Goal: Navigation & Orientation: Find specific page/section

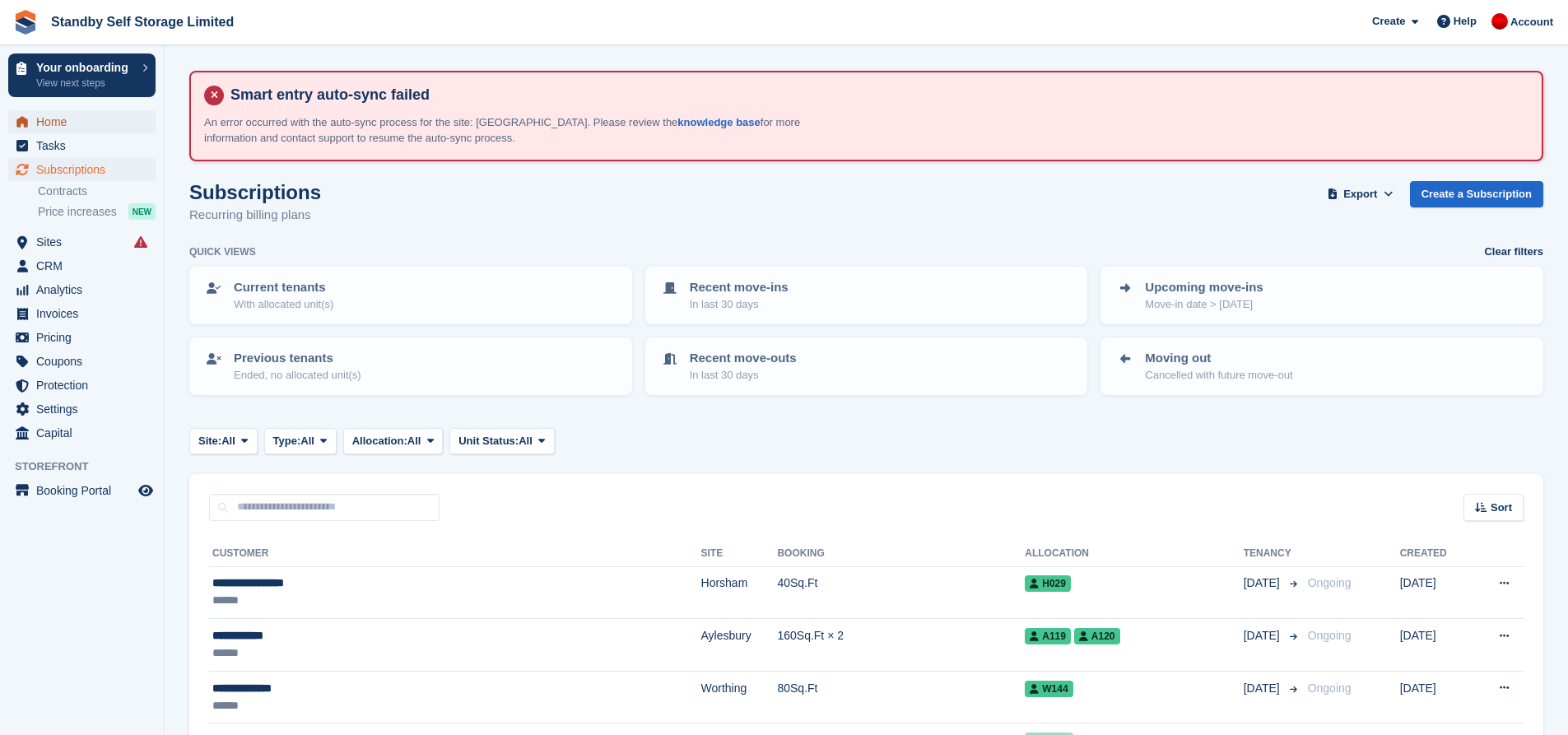
click at [73, 128] on span "Home" at bounding box center [85, 121] width 99 height 23
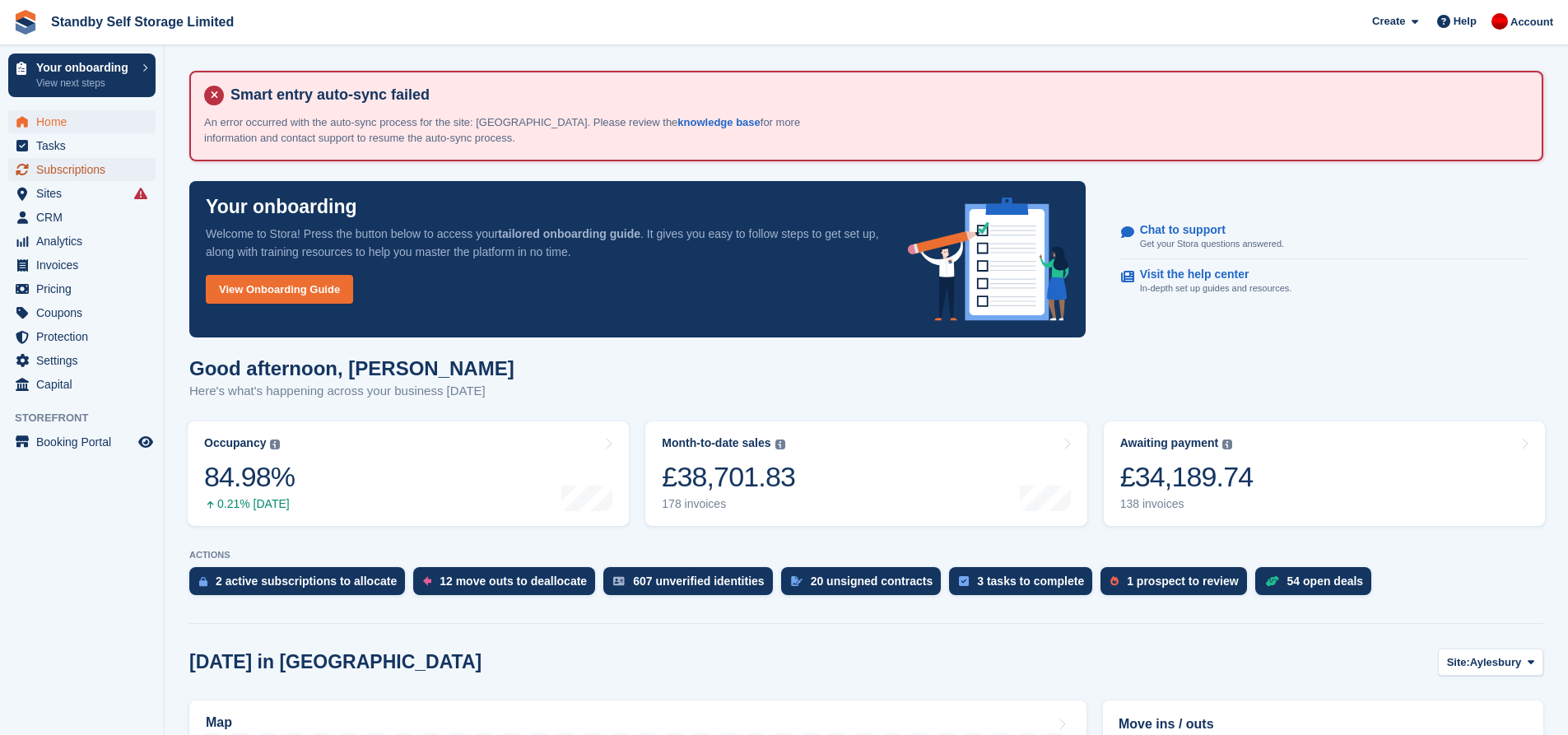
click at [73, 166] on span "Subscriptions" at bounding box center [85, 169] width 99 height 23
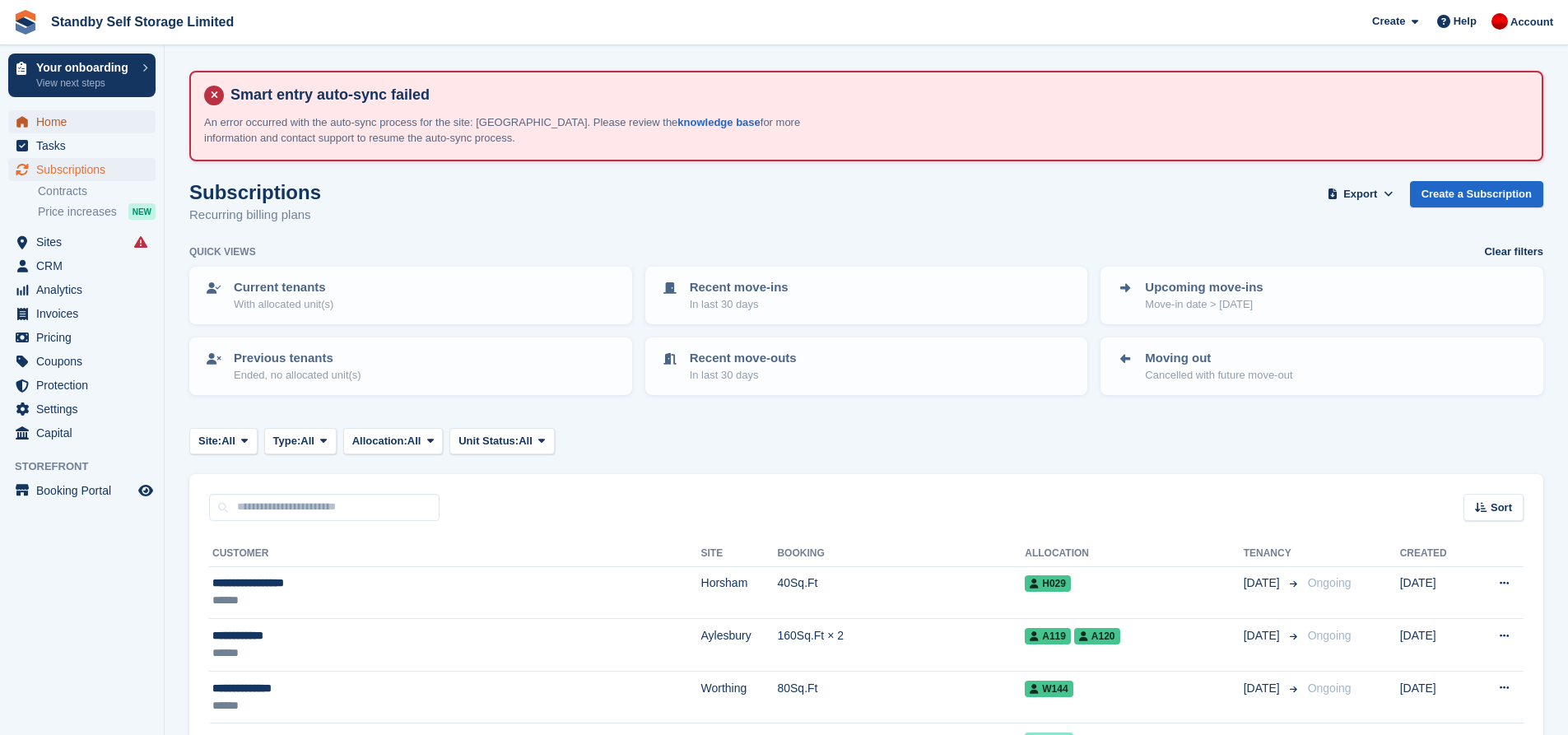
click at [63, 126] on span "Home" at bounding box center [85, 121] width 99 height 23
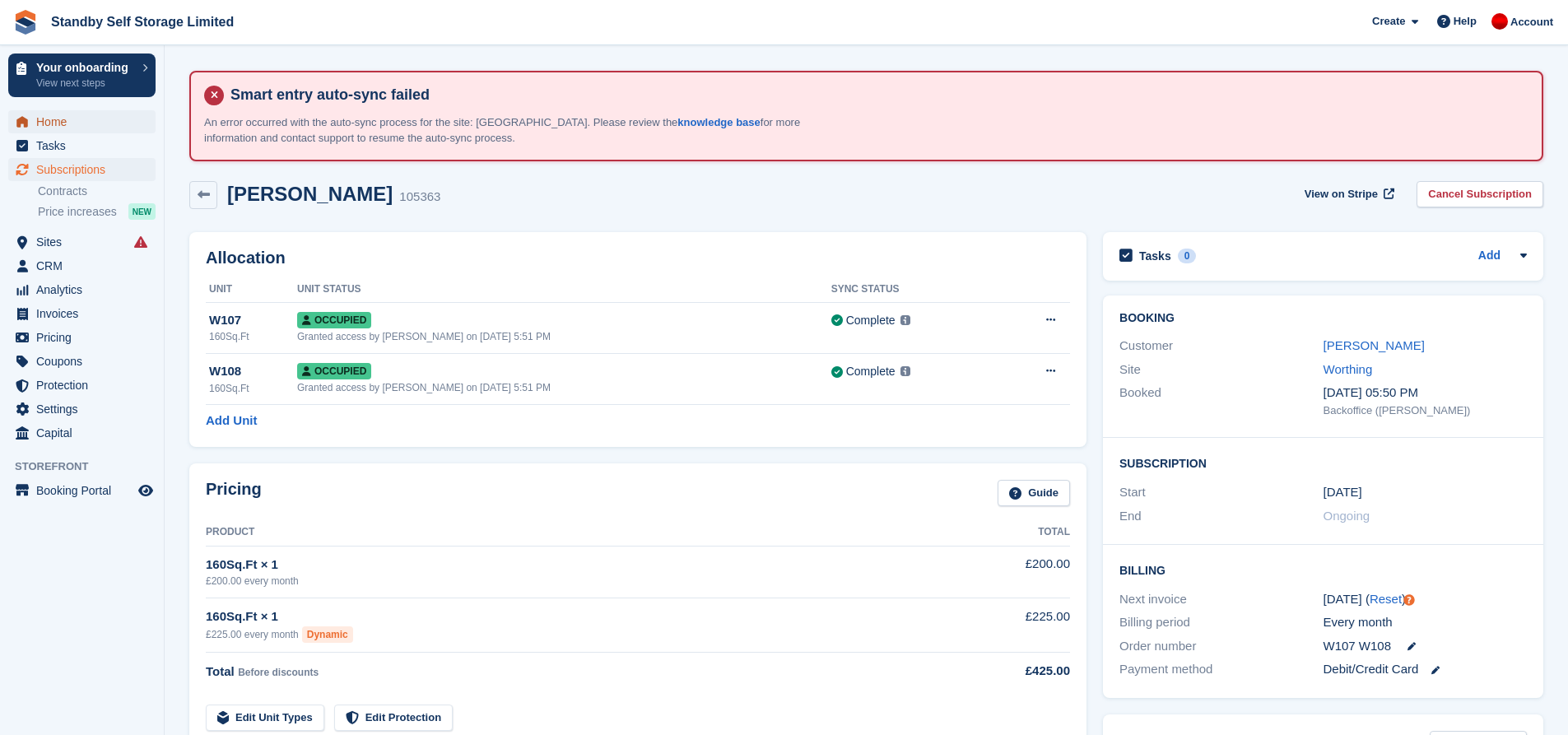
drag, startPoint x: 0, startPoint y: 0, endPoint x: 67, endPoint y: 127, distance: 143.6
click at [67, 127] on span "Home" at bounding box center [85, 121] width 99 height 23
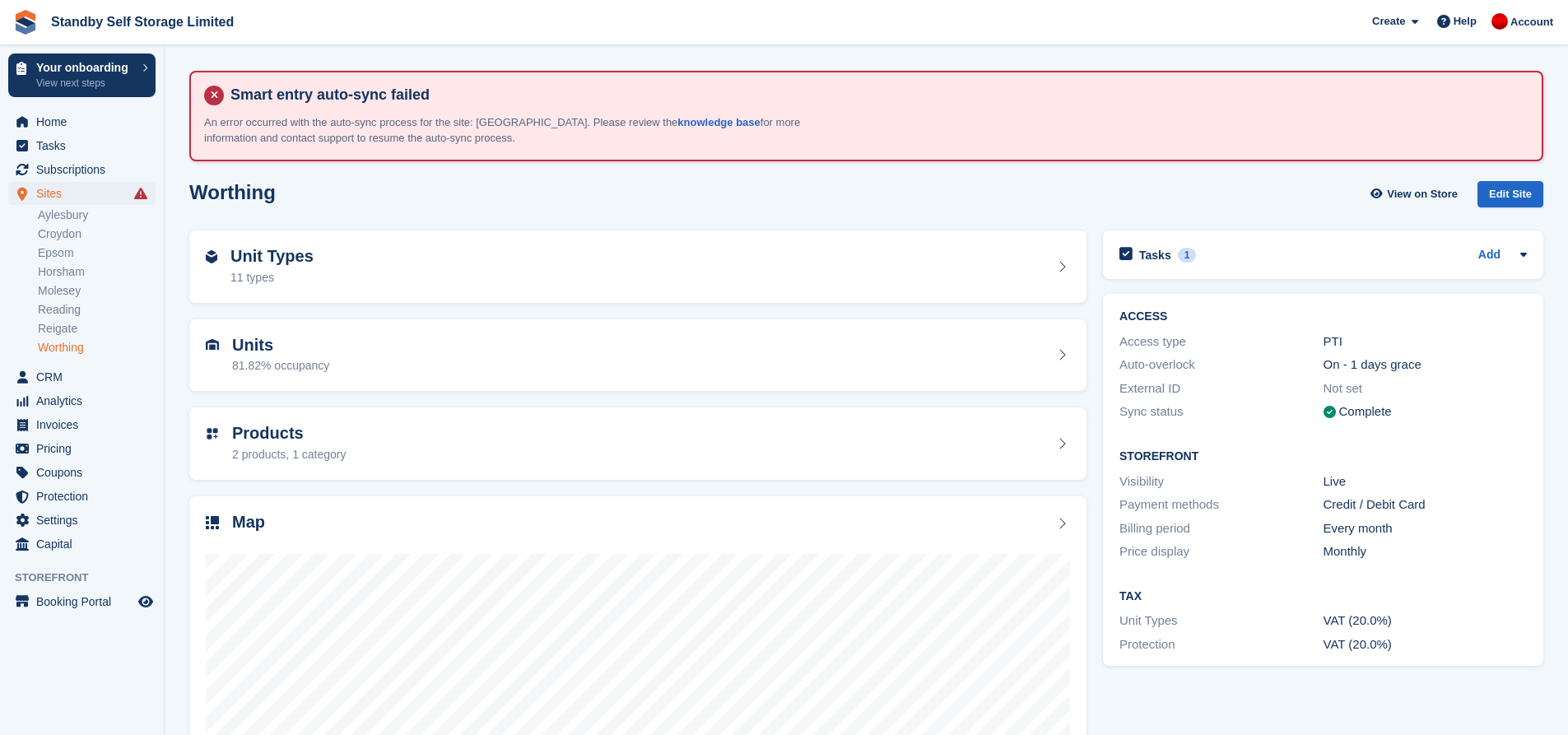
click at [67, 109] on div "Home Tasks Subscriptions Subscriptions Subscriptions Contracts Price increases …" at bounding box center [82, 331] width 164 height 453
click at [68, 126] on span "Home" at bounding box center [85, 121] width 99 height 23
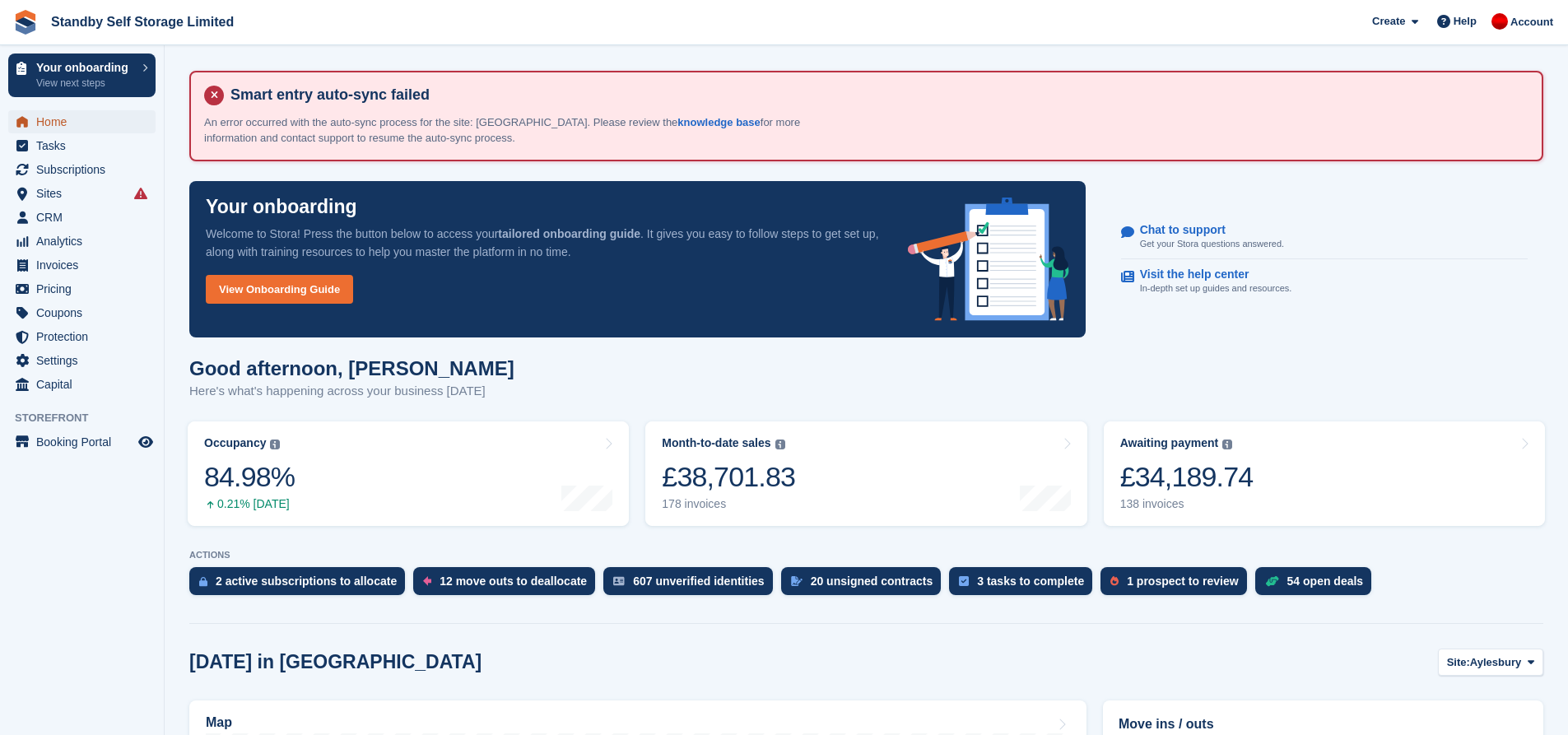
click at [83, 125] on span "Home" at bounding box center [85, 121] width 99 height 23
